Goal: Information Seeking & Learning: Check status

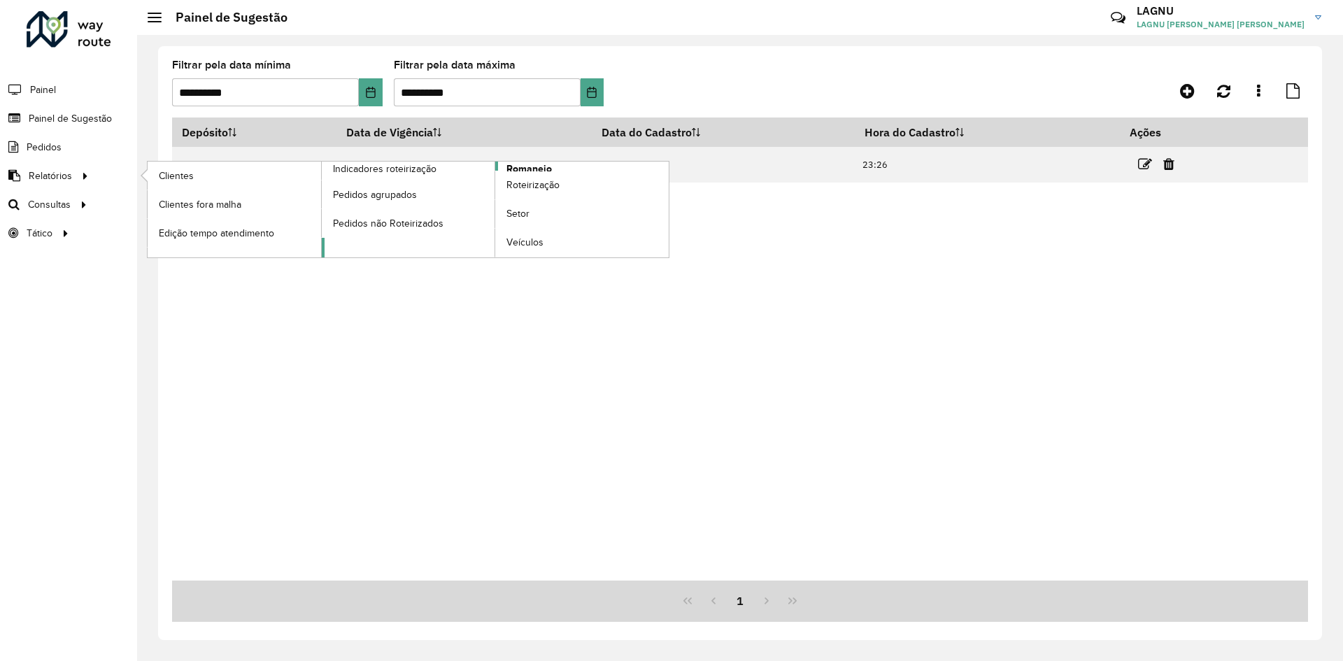
click at [529, 169] on span "Romaneio" at bounding box center [529, 169] width 45 height 15
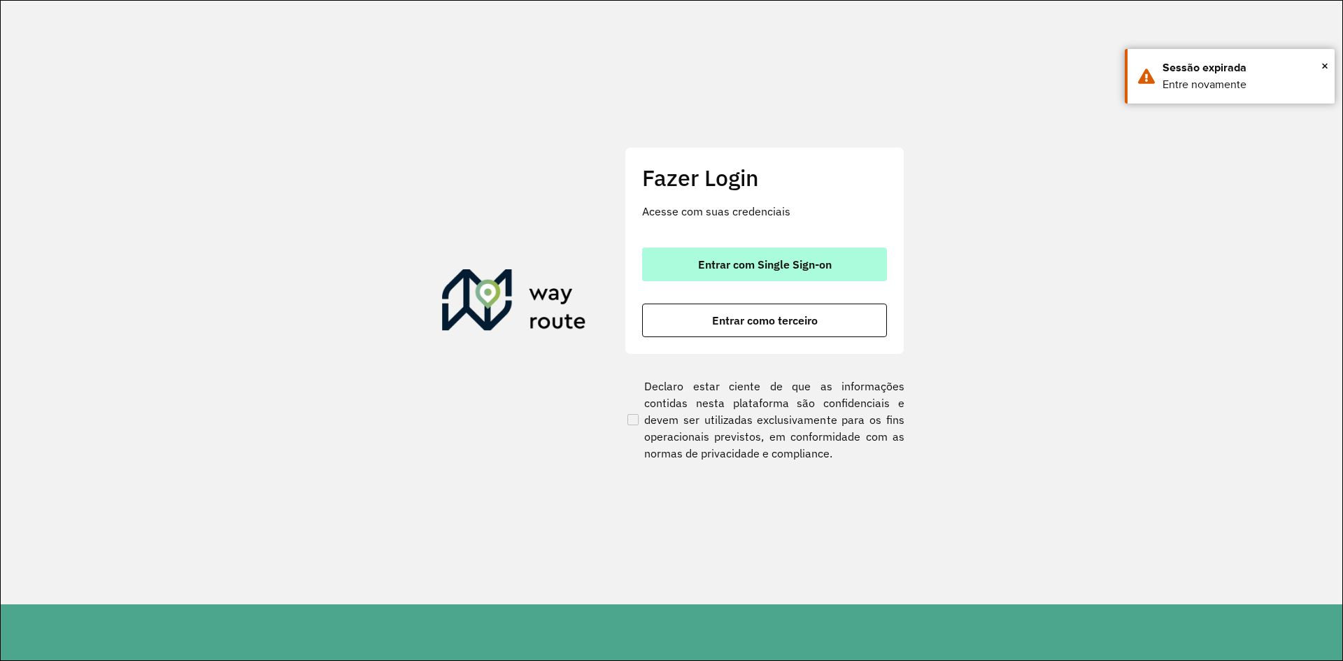
click at [797, 270] on span "Entrar com Single Sign-on" at bounding box center [765, 264] width 134 height 11
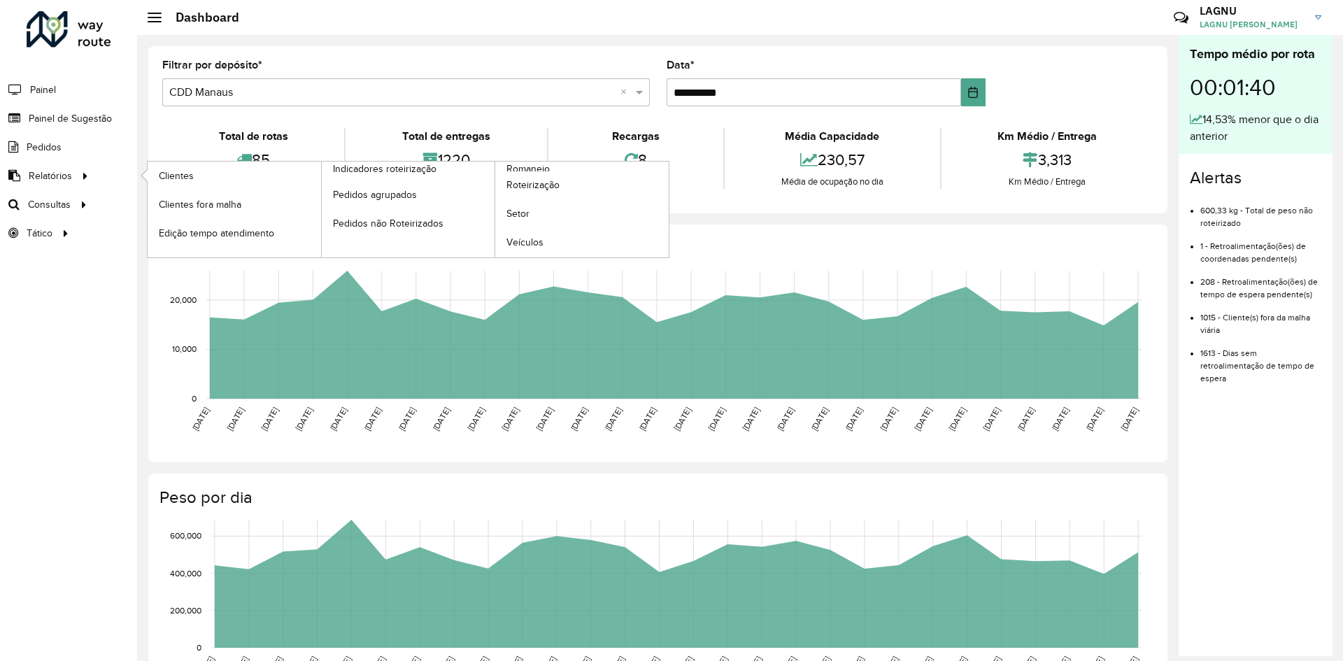
click at [147, 174] on li "Clientes" at bounding box center [234, 176] width 174 height 29
click at [159, 174] on span "Clientes" at bounding box center [178, 176] width 38 height 15
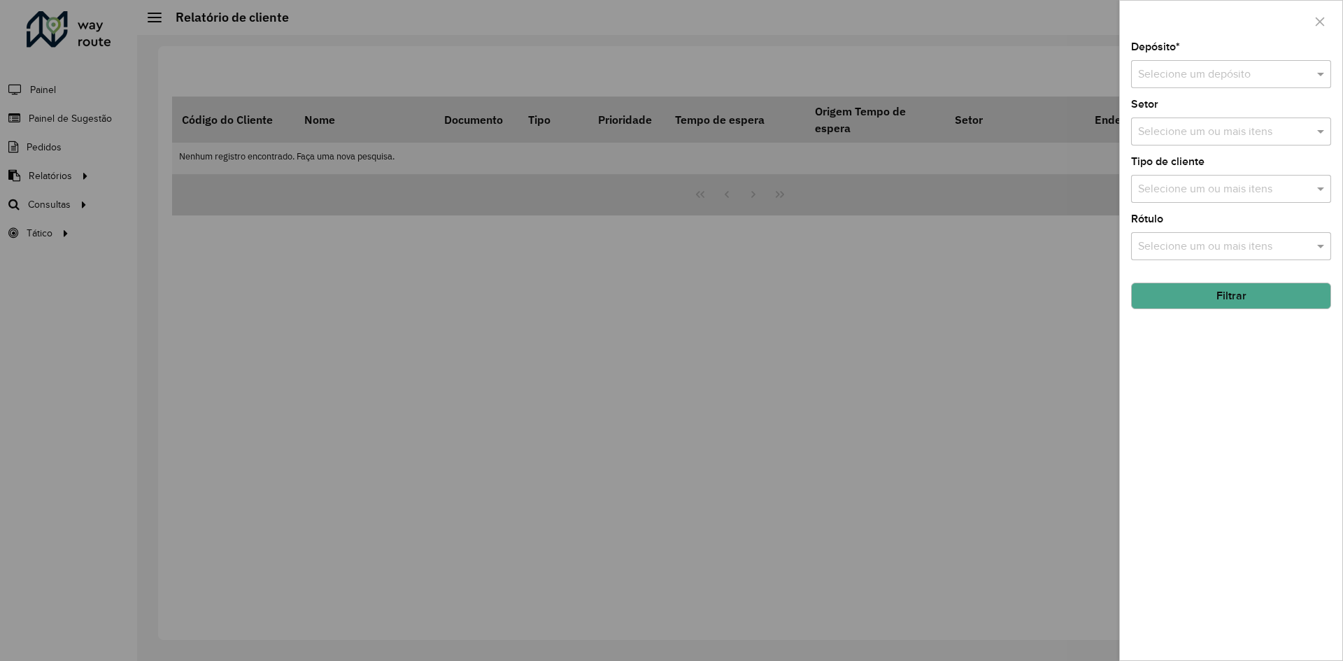
click at [1204, 59] on div "Depósito * Selecione um depósito" at bounding box center [1231, 65] width 200 height 46
click at [1204, 71] on input "text" at bounding box center [1217, 74] width 158 height 17
click at [1211, 131] on div "CDD Manaus" at bounding box center [1231, 139] width 199 height 24
click at [1240, 130] on input "text" at bounding box center [1224, 132] width 179 height 17
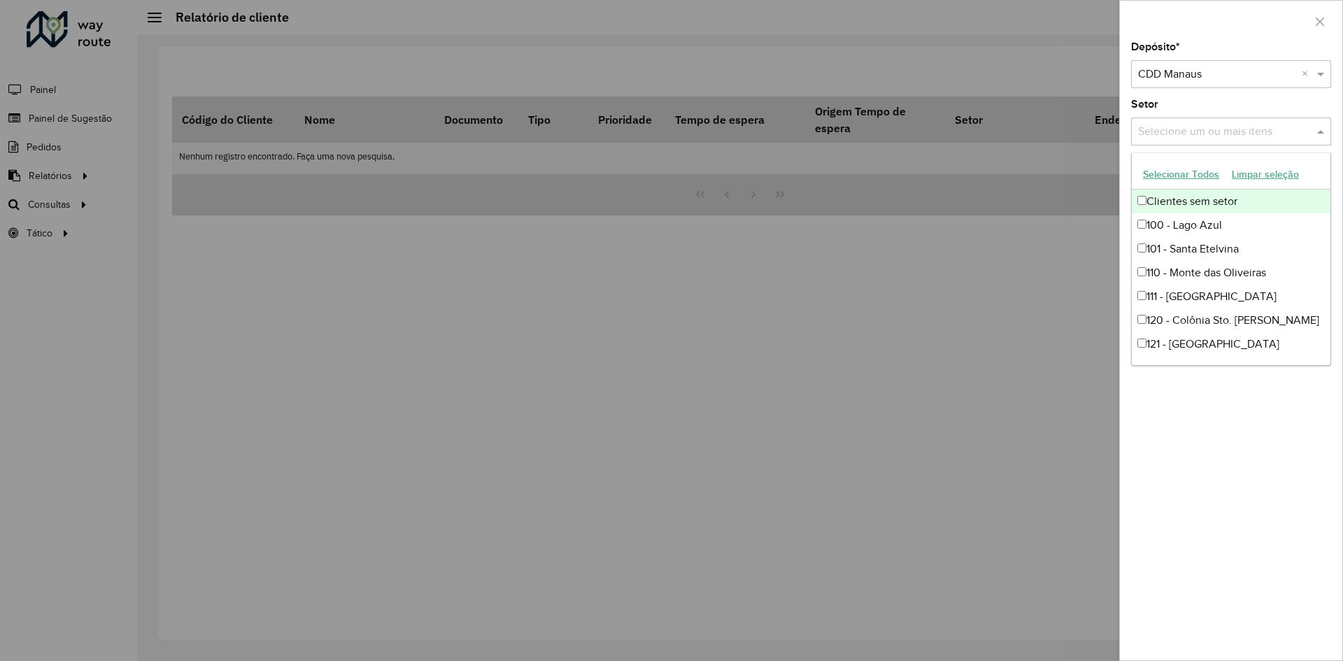
click at [1195, 109] on div "Setor Selecione um ou mais itens" at bounding box center [1231, 122] width 200 height 46
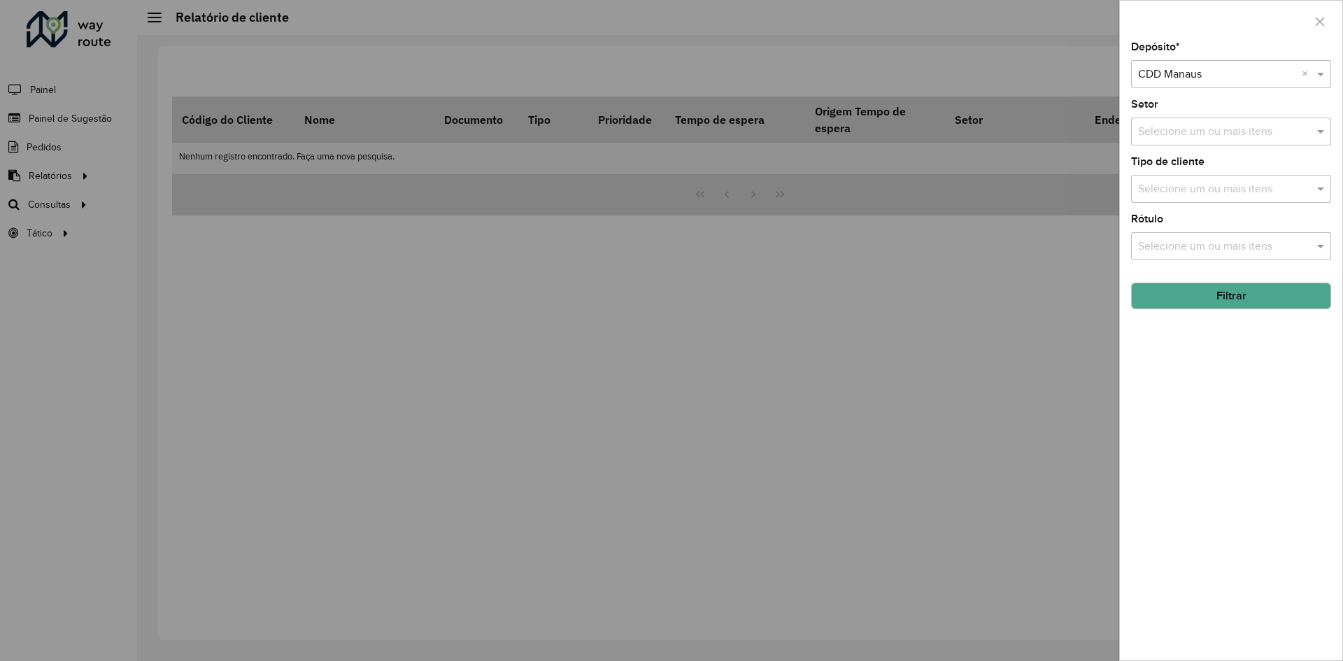
click at [1201, 290] on button "Filtrar" at bounding box center [1231, 296] width 200 height 27
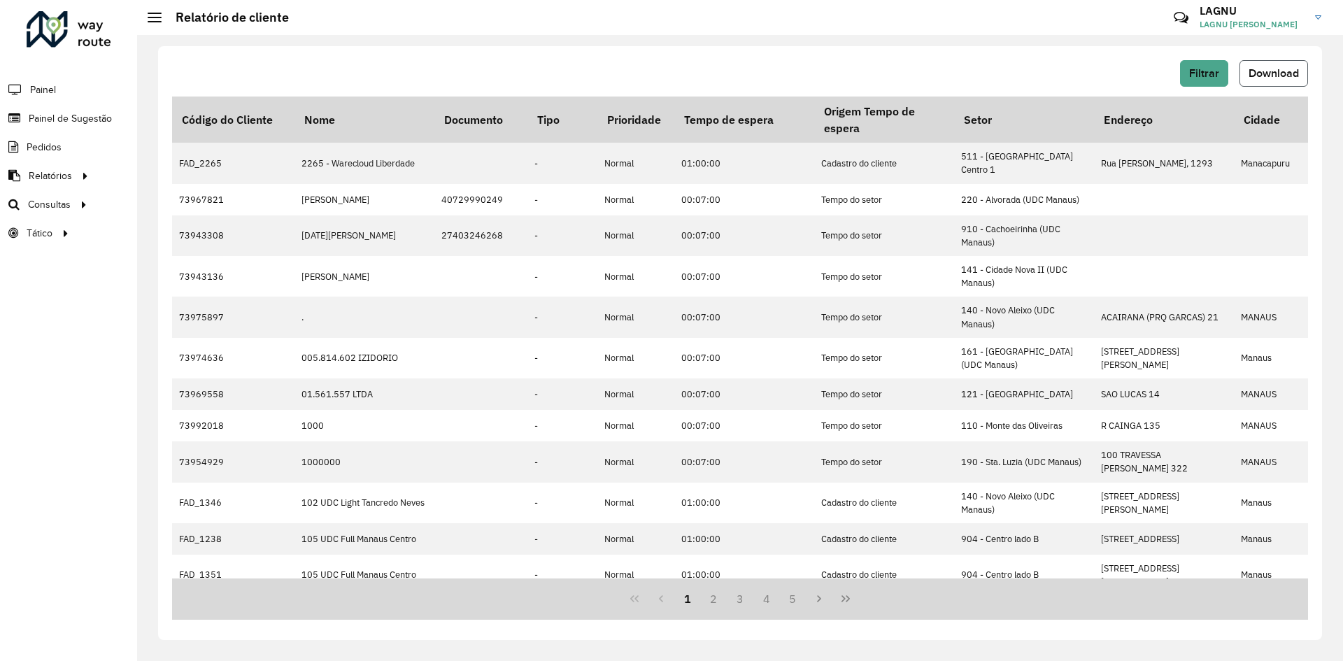
click at [1266, 66] on button "Download" at bounding box center [1274, 73] width 69 height 27
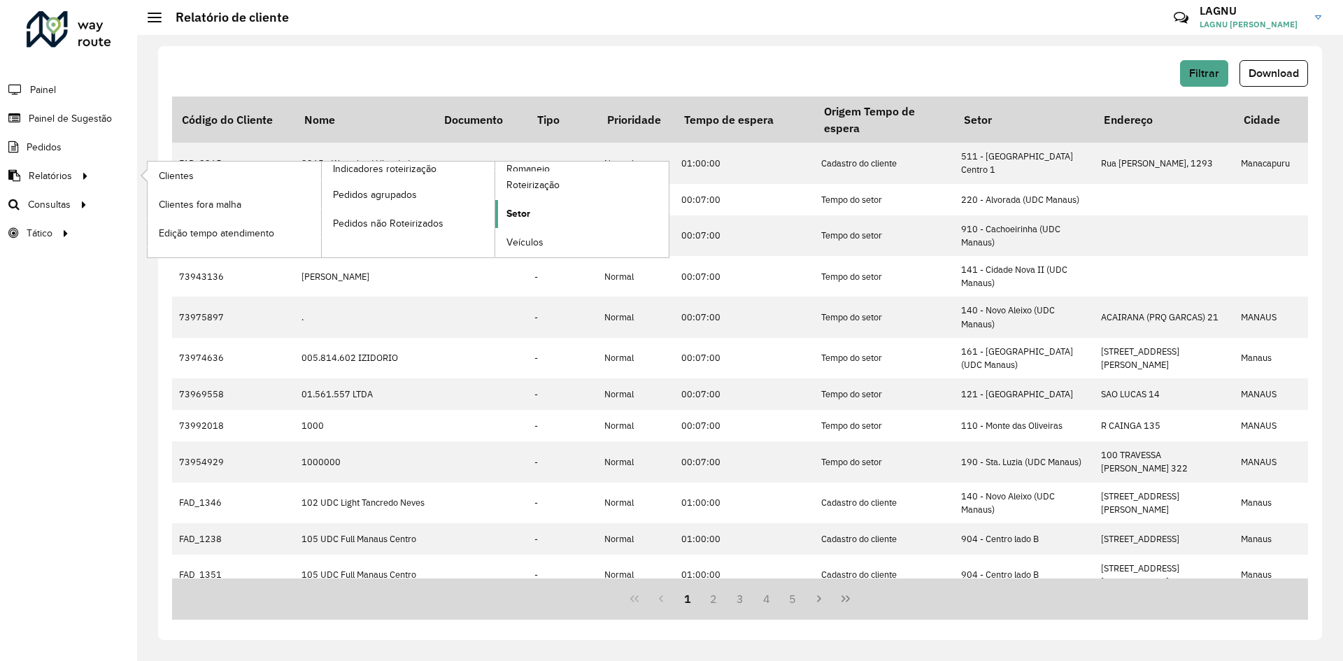
click at [517, 216] on span "Setor" at bounding box center [519, 213] width 24 height 15
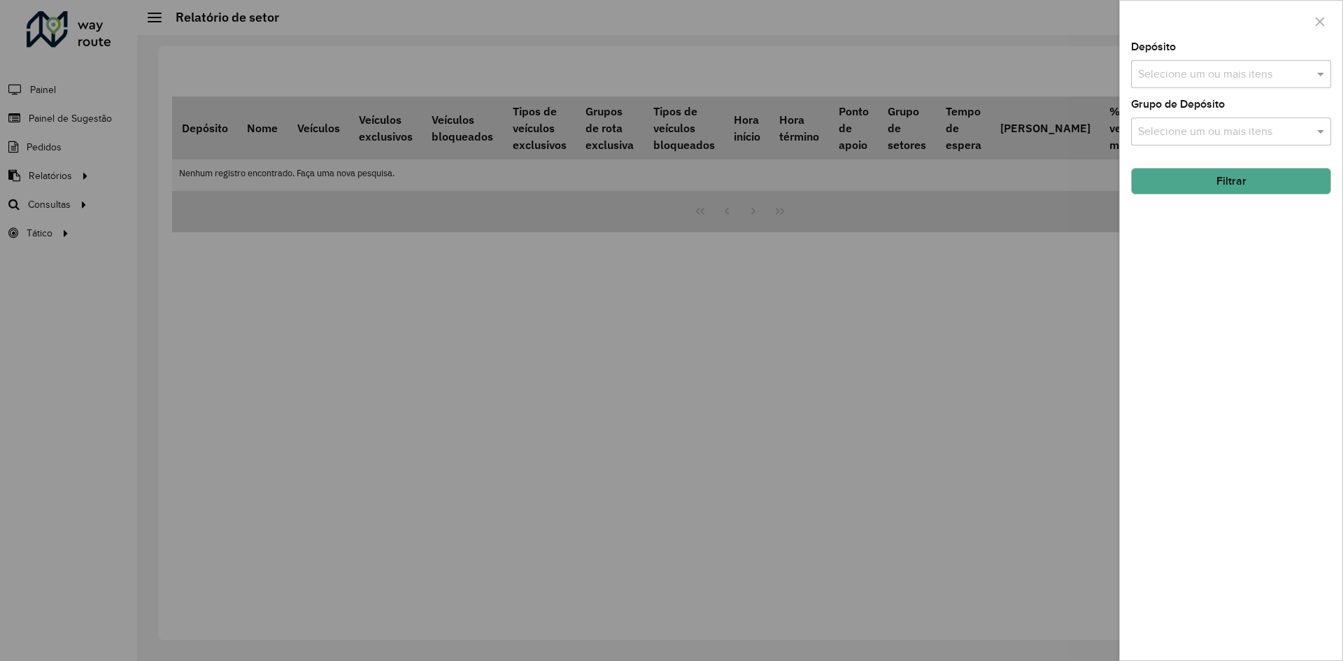
click at [584, 304] on div at bounding box center [671, 330] width 1343 height 661
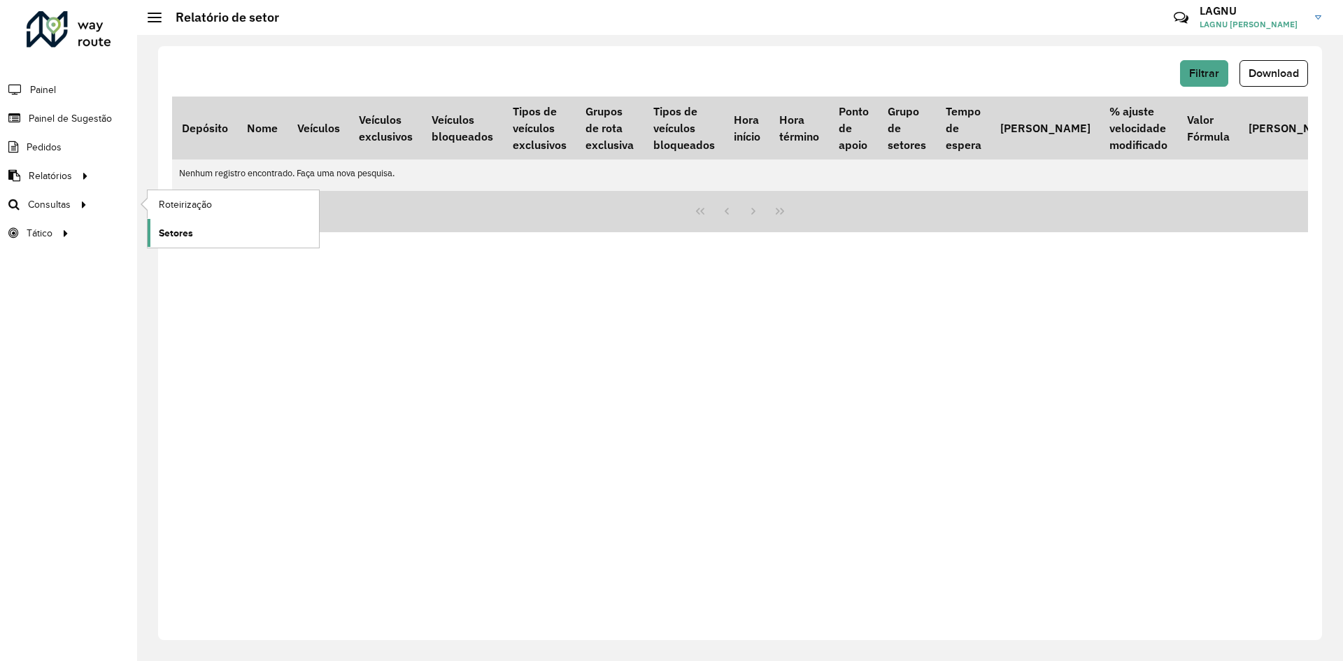
click at [205, 234] on link "Setores" at bounding box center [233, 233] width 171 height 28
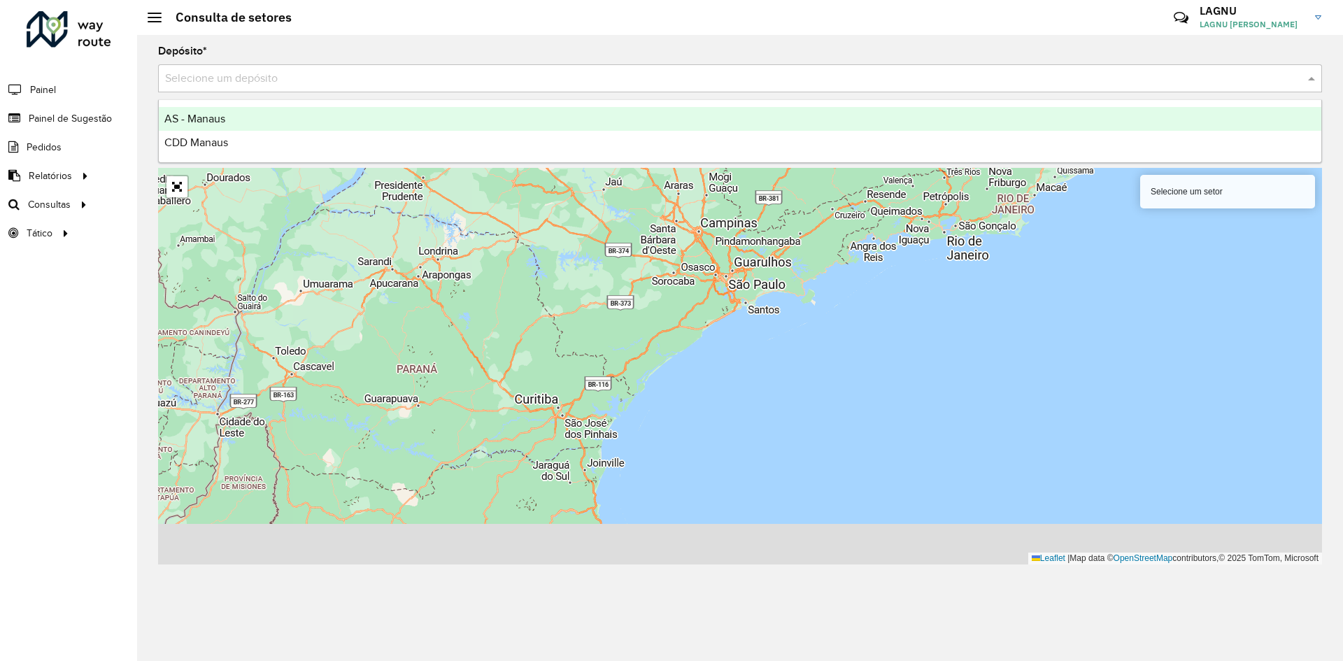
click at [307, 84] on input "text" at bounding box center [726, 79] width 1122 height 17
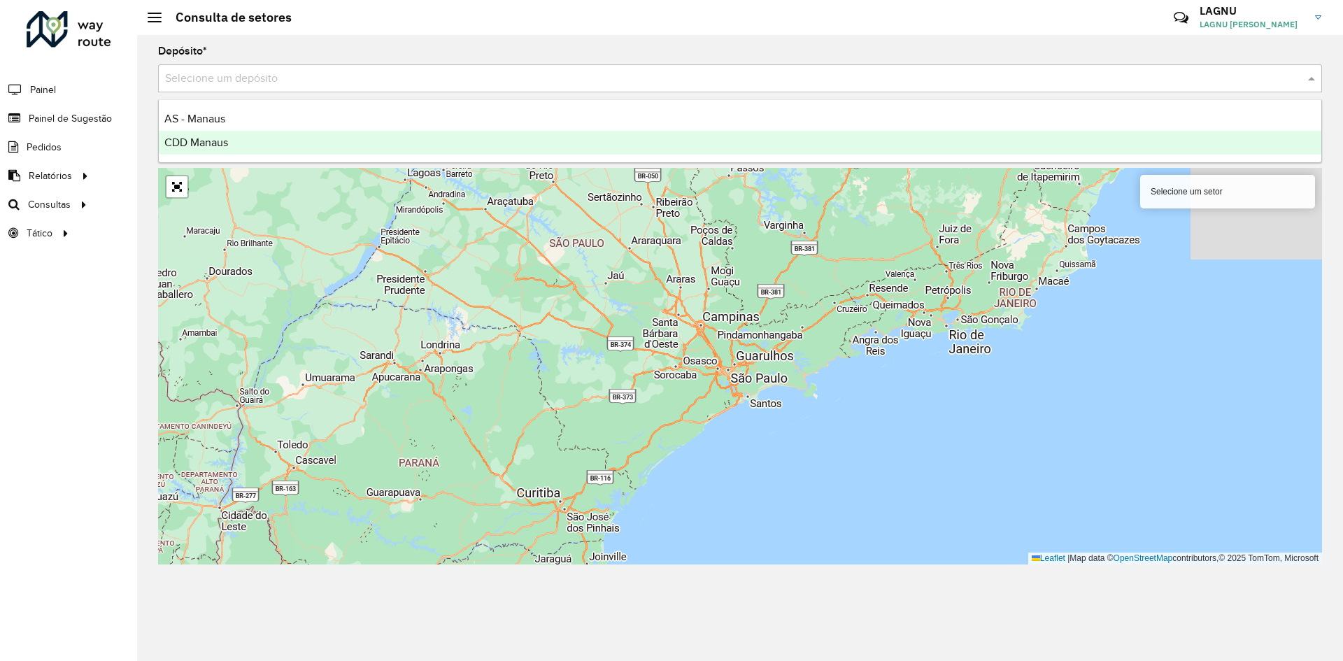
click at [271, 141] on div "CDD Manaus" at bounding box center [740, 143] width 1163 height 24
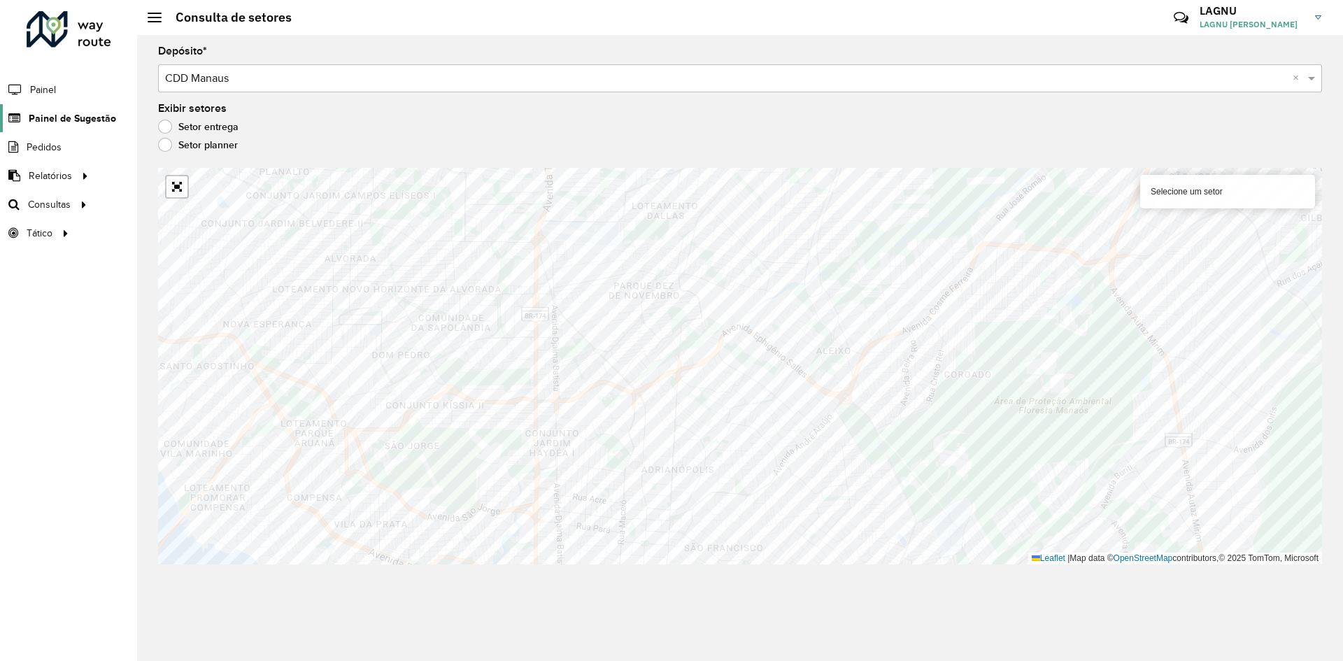
click at [50, 122] on span "Painel de Sugestão" at bounding box center [72, 118] width 87 height 15
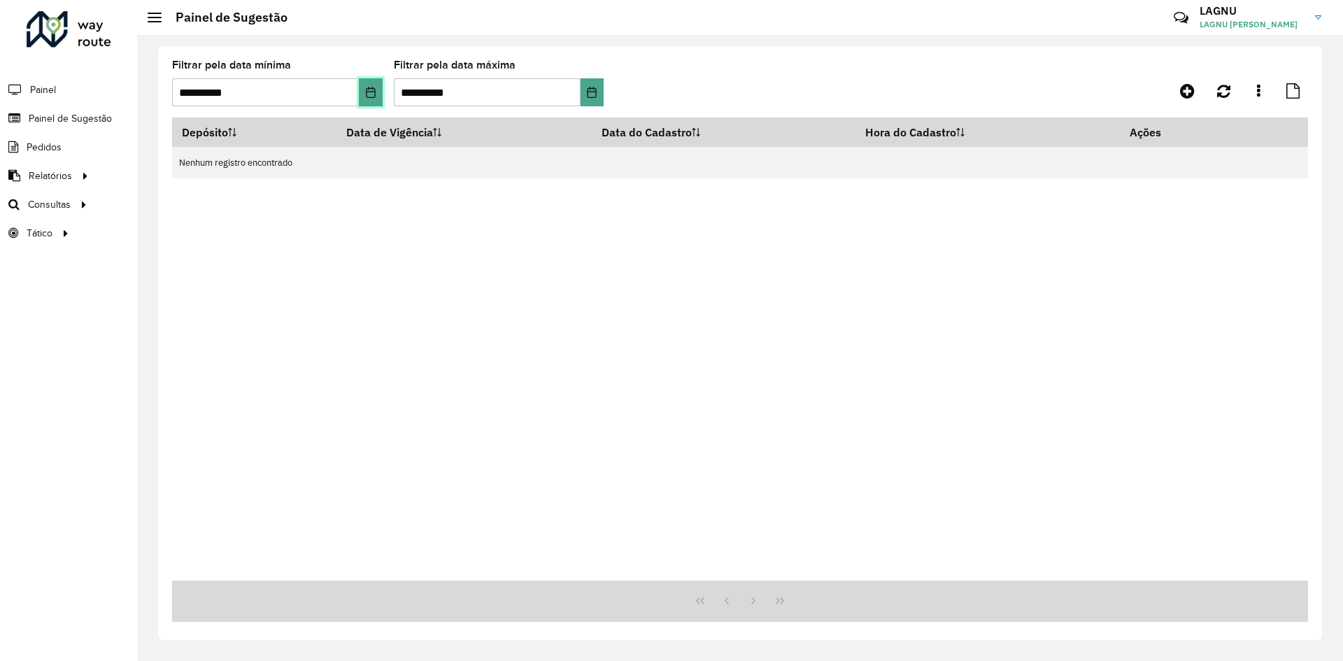
click at [373, 91] on icon "Choose Date" at bounding box center [370, 92] width 11 height 11
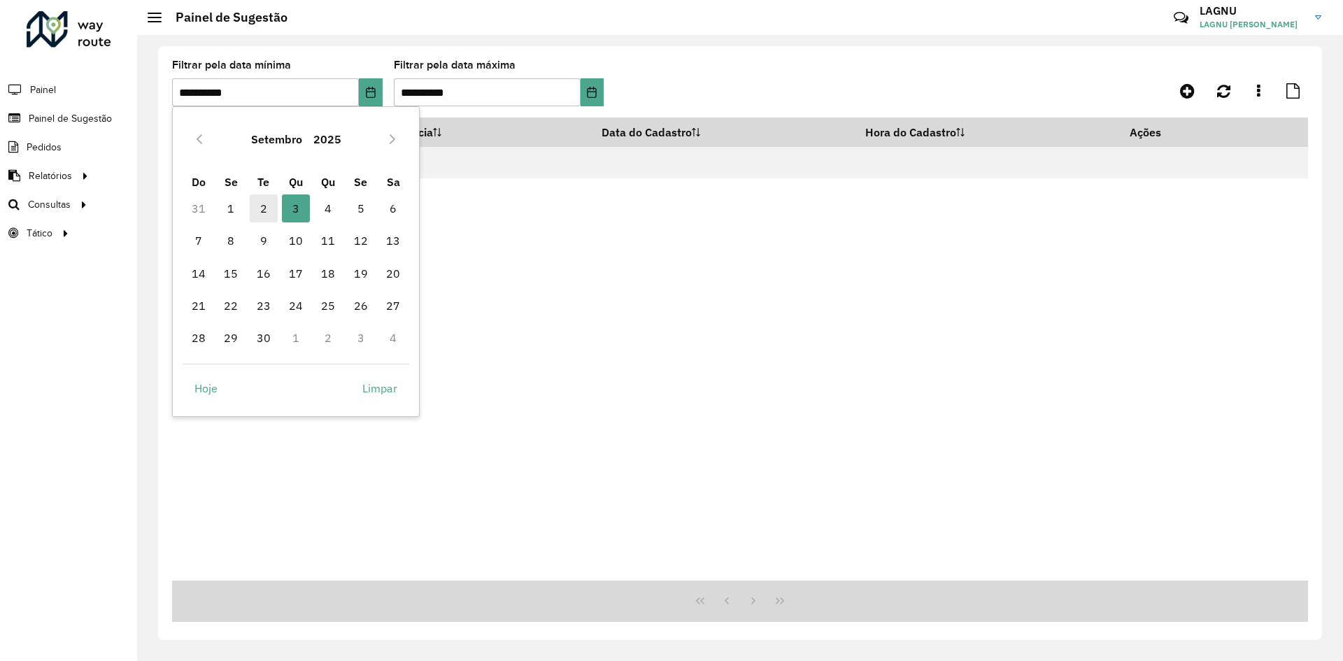
click at [265, 210] on span "2" at bounding box center [264, 209] width 28 height 28
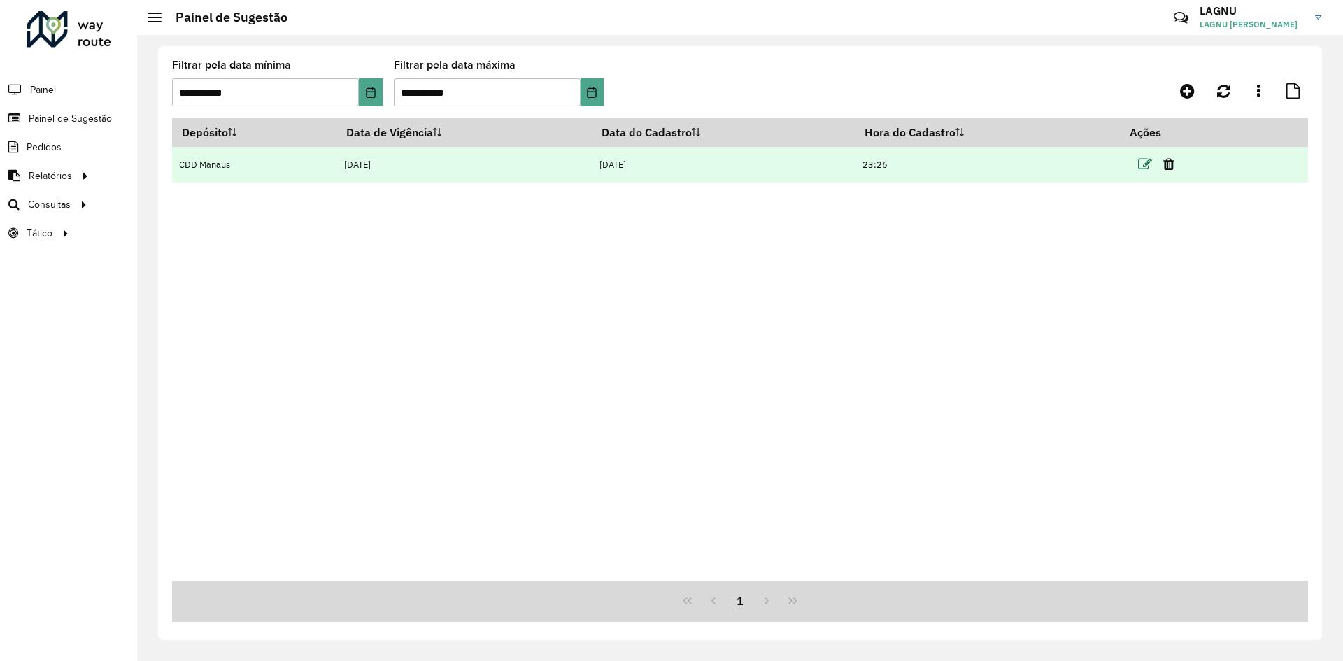
click at [1142, 167] on icon at bounding box center [1145, 164] width 14 height 14
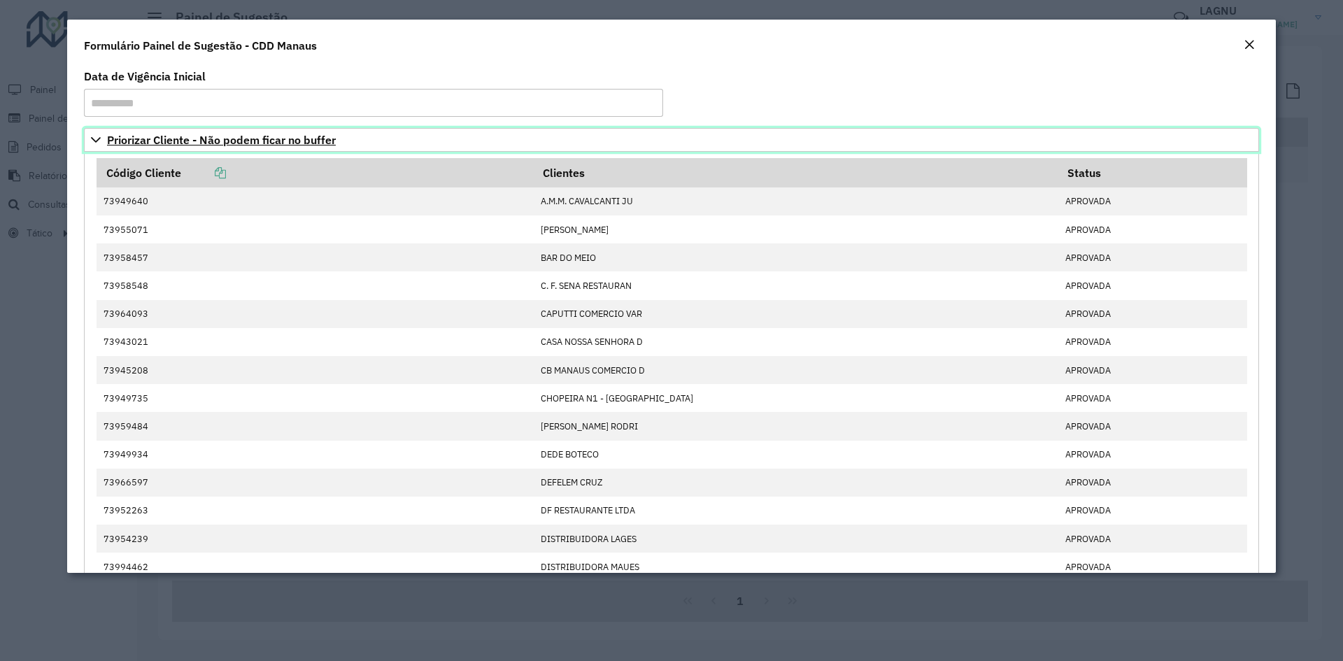
click at [97, 146] on link "Priorizar Cliente - Não podem ficar no buffer" at bounding box center [671, 140] width 1175 height 24
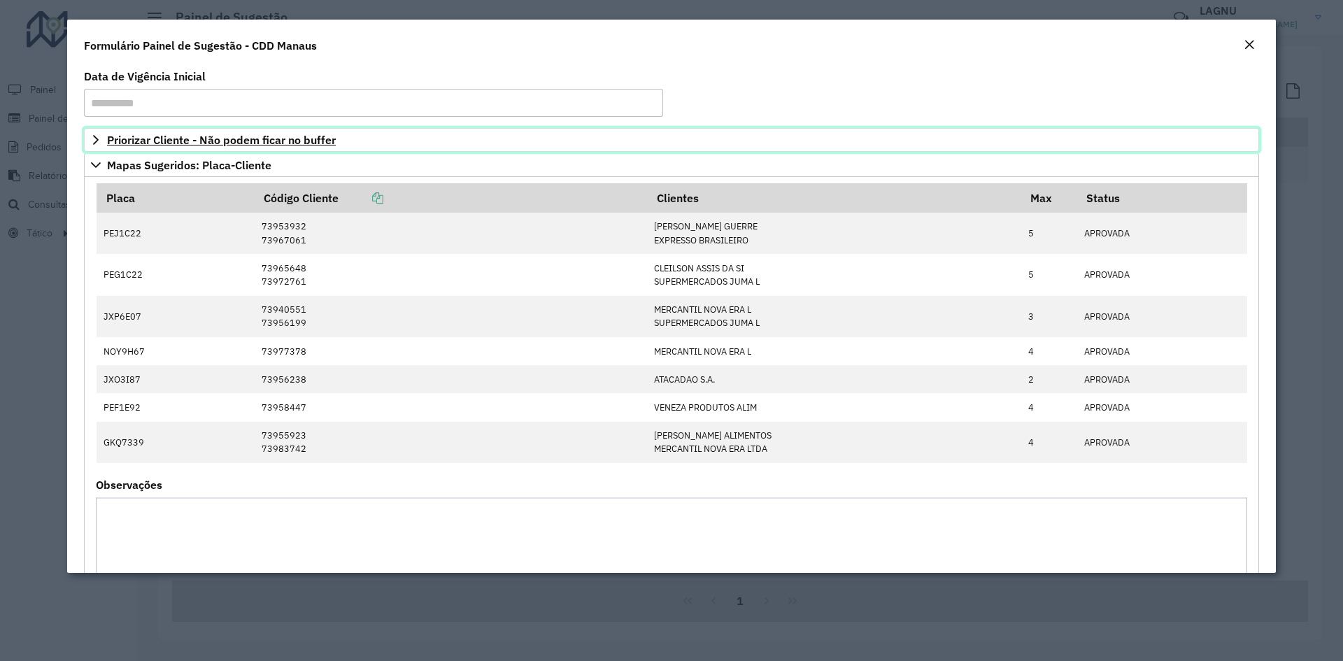
click at [193, 146] on span "Priorizar Cliente - Não podem ficar no buffer" at bounding box center [221, 139] width 229 height 11
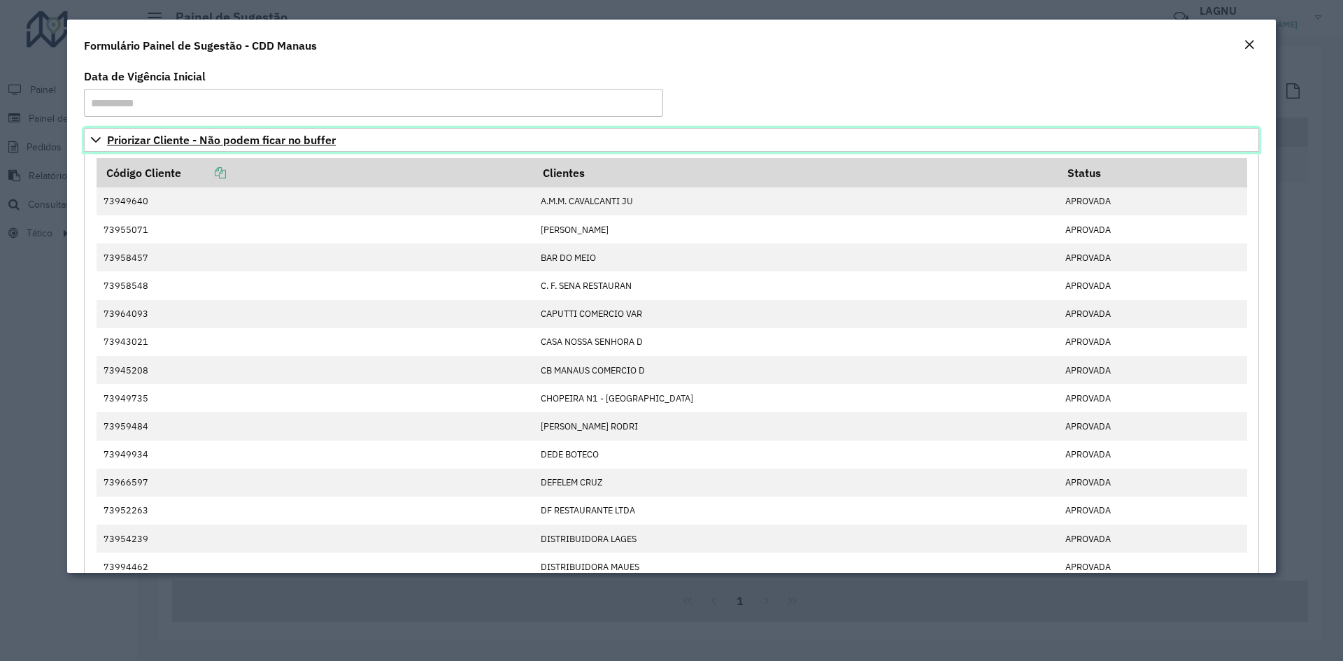
click at [133, 146] on span "Priorizar Cliente - Não podem ficar no buffer" at bounding box center [221, 139] width 229 height 11
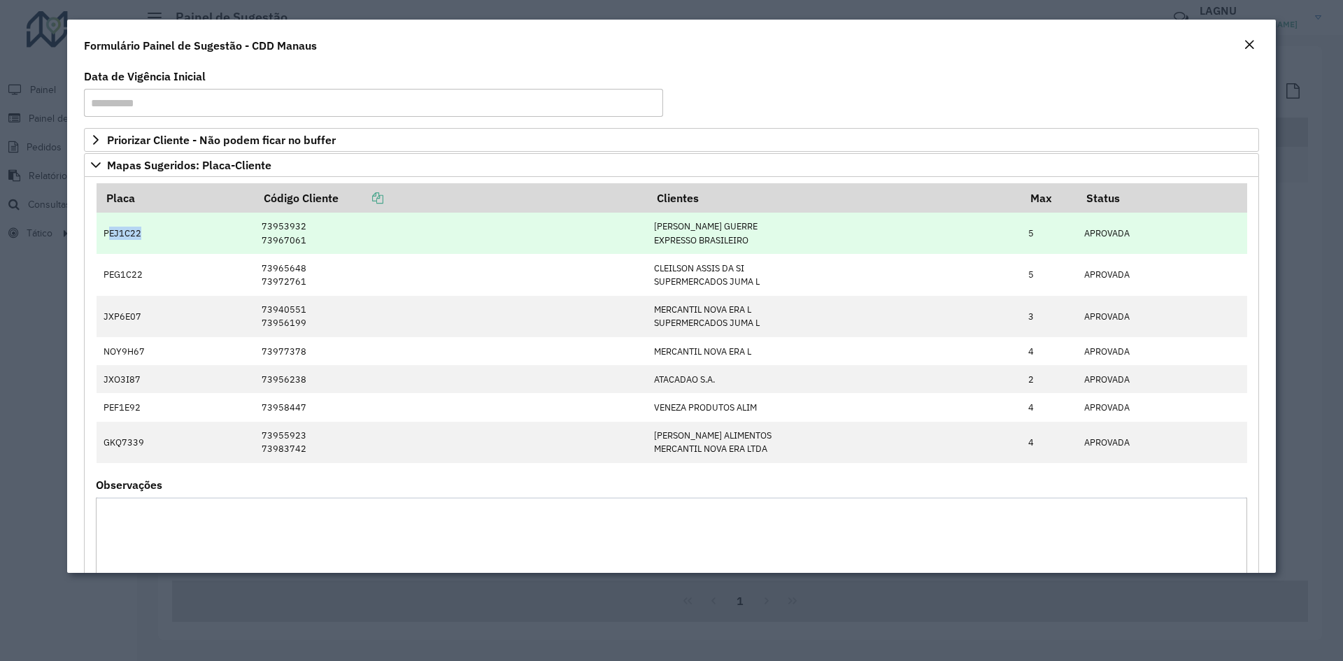
drag, startPoint x: 109, startPoint y: 236, endPoint x: 201, endPoint y: 238, distance: 91.7
click at [201, 238] on td "PEJ1C22" at bounding box center [176, 233] width 158 height 41
drag, startPoint x: 260, startPoint y: 231, endPoint x: 378, endPoint y: 241, distance: 118.0
click at [378, 241] on td "73953932 73967061" at bounding box center [451, 233] width 393 height 41
click at [1031, 232] on td "5" at bounding box center [1049, 233] width 56 height 41
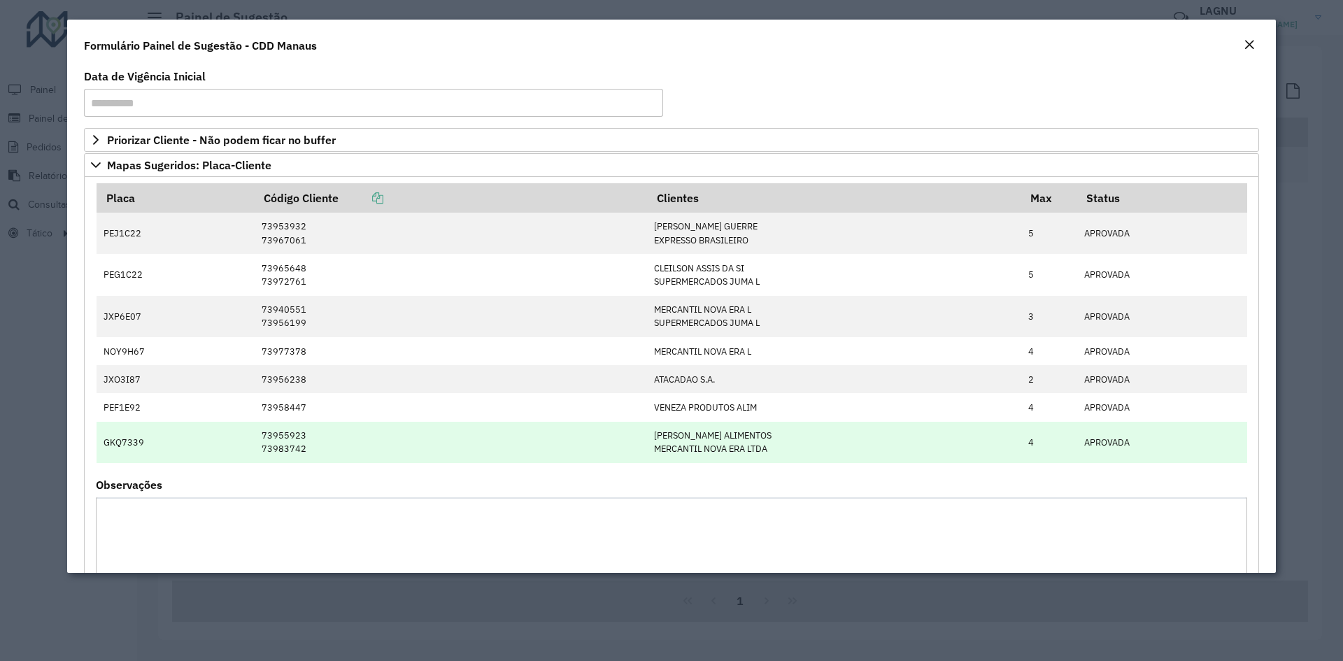
click at [133, 434] on td "GKQ7339" at bounding box center [176, 442] width 158 height 41
click at [132, 437] on td "GKQ7339" at bounding box center [176, 442] width 158 height 41
click at [118, 443] on td "GKQ7339" at bounding box center [176, 442] width 158 height 41
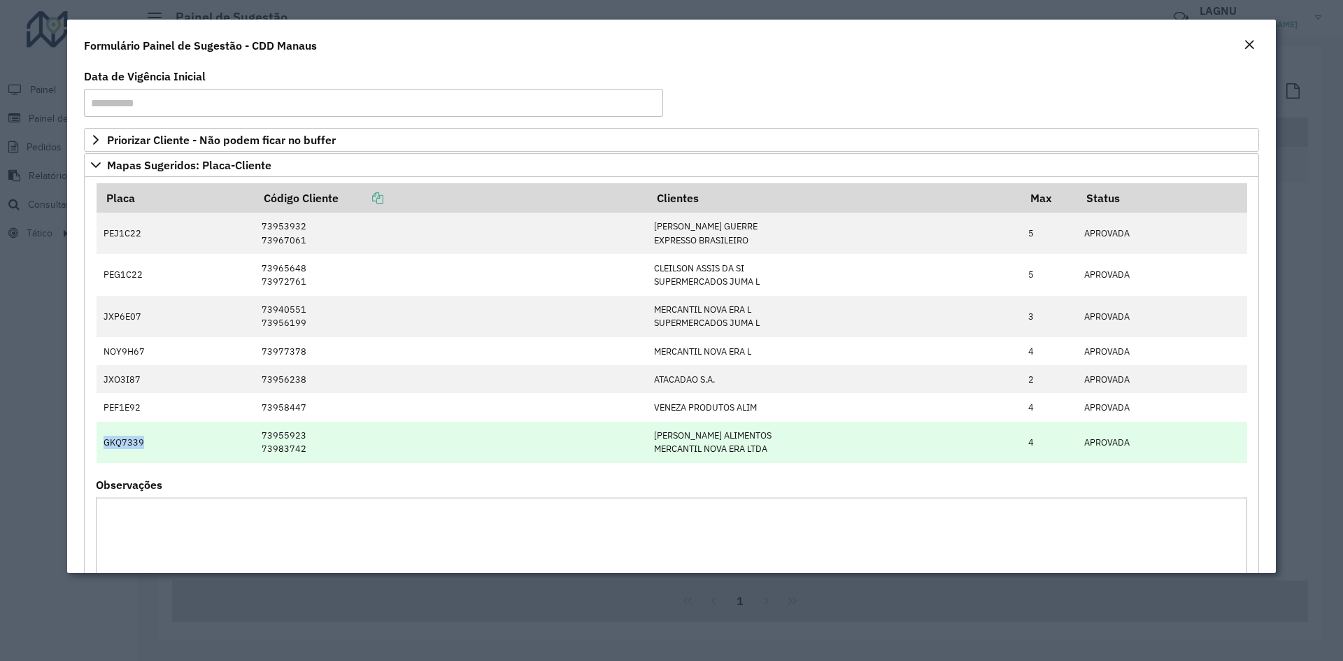
click at [118, 443] on td "GKQ7339" at bounding box center [176, 442] width 158 height 41
drag, startPoint x: 329, startPoint y: 439, endPoint x: 407, endPoint y: 446, distance: 78.7
click at [407, 446] on td "73955923 73983742" at bounding box center [451, 442] width 393 height 41
drag, startPoint x: 668, startPoint y: 441, endPoint x: 706, endPoint y: 445, distance: 38.0
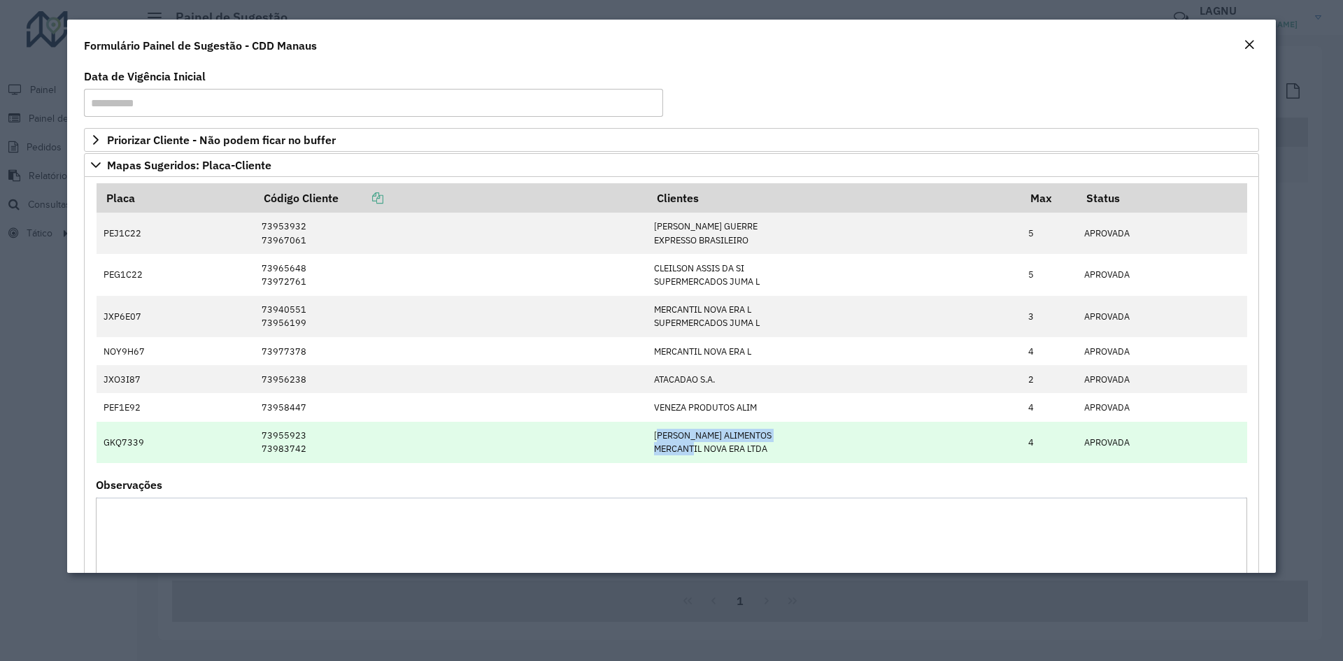
click at [696, 444] on td "[PERSON_NAME] ALIMENTOS MERCANTIL NOVA ERA LTDA" at bounding box center [834, 442] width 374 height 41
click at [677, 456] on td "[PERSON_NAME] ALIMENTOS MERCANTIL NOVA ERA LTDA" at bounding box center [834, 442] width 374 height 41
click at [674, 449] on td "[PERSON_NAME] ALIMENTOS MERCANTIL NOVA ERA LTDA" at bounding box center [834, 442] width 374 height 41
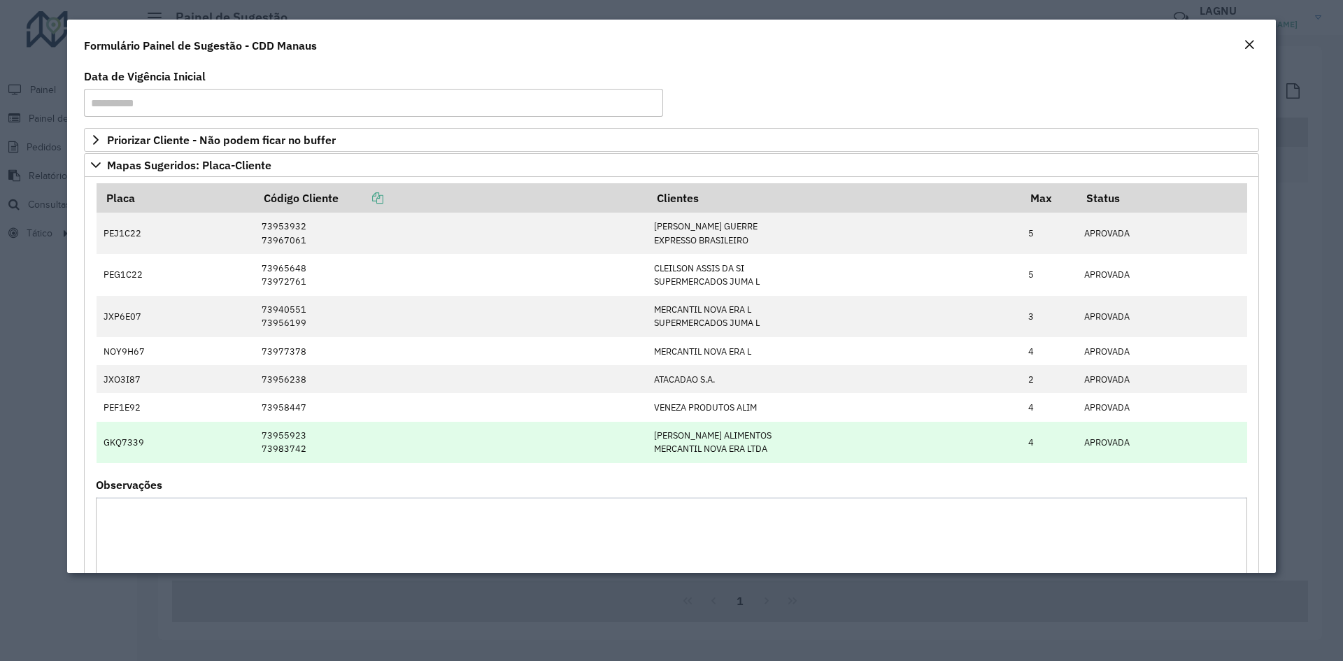
click at [667, 438] on td "[PERSON_NAME] ALIMENTOS MERCANTIL NOVA ERA LTDA" at bounding box center [834, 442] width 374 height 41
click at [667, 437] on td "[PERSON_NAME] ALIMENTOS MERCANTIL NOVA ERA LTDA" at bounding box center [834, 442] width 374 height 41
click at [691, 454] on td "[PERSON_NAME] ALIMENTOS MERCANTIL NOVA ERA LTDA" at bounding box center [834, 442] width 374 height 41
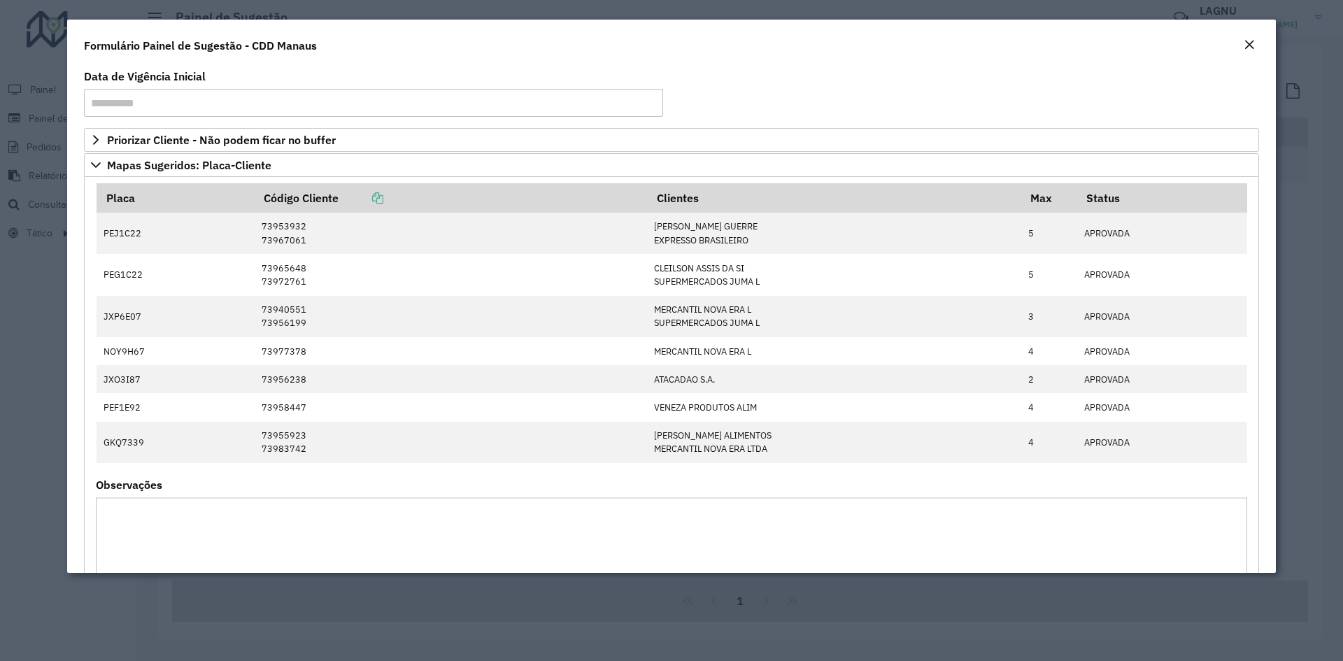
click at [1242, 47] on button "Close" at bounding box center [1250, 45] width 20 height 18
